Goal: Transaction & Acquisition: Subscribe to service/newsletter

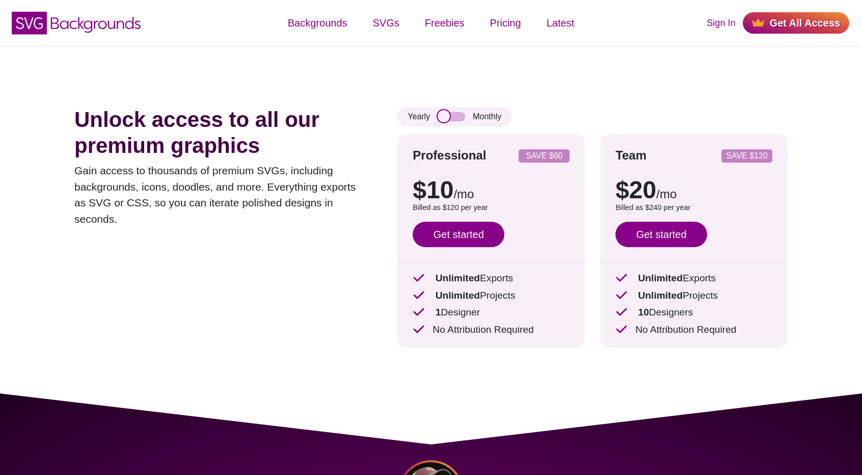
click at [453, 116] on input "checkbox" at bounding box center [452, 116] width 28 height 9
click at [447, 114] on input "checkbox" at bounding box center [452, 116] width 28 height 9
click at [452, 116] on input "checkbox" at bounding box center [452, 116] width 28 height 9
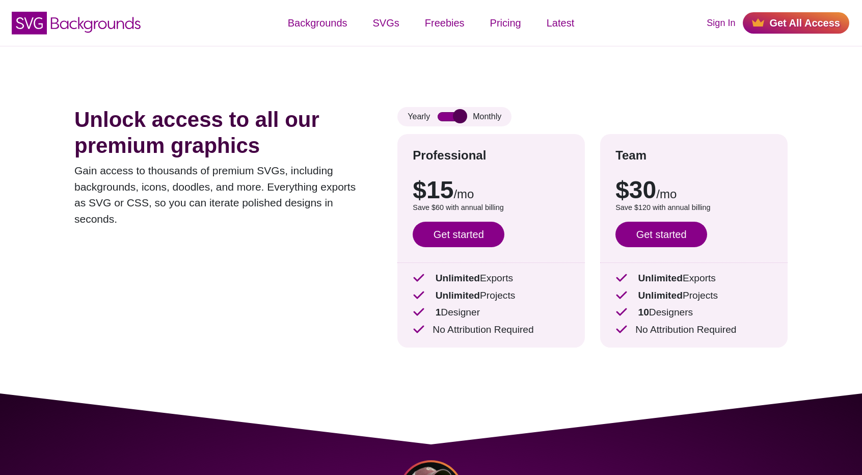
click at [452, 116] on input "checkbox" at bounding box center [452, 116] width 28 height 9
checkbox input "false"
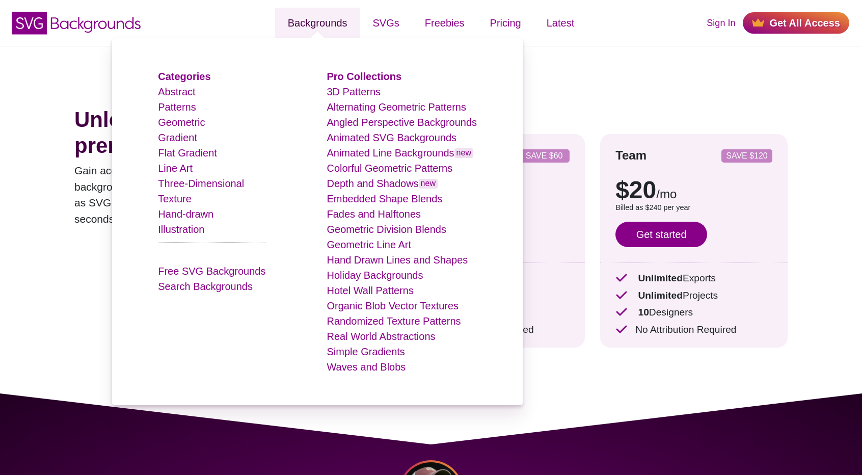
click at [322, 23] on link "Backgrounds" at bounding box center [317, 23] width 85 height 31
